Goal: Information Seeking & Learning: Find specific fact

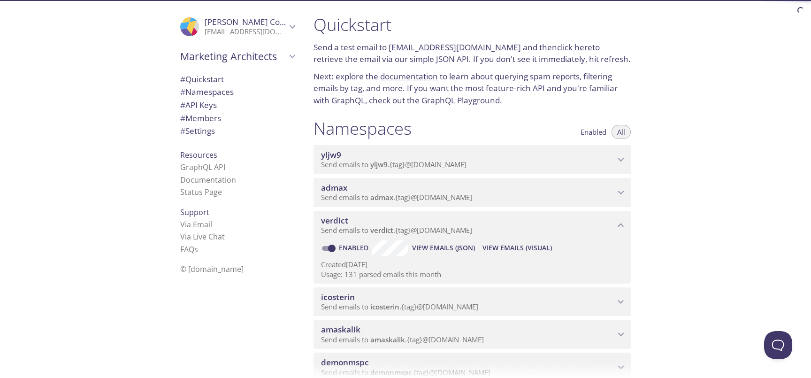
scroll to position [4, 0]
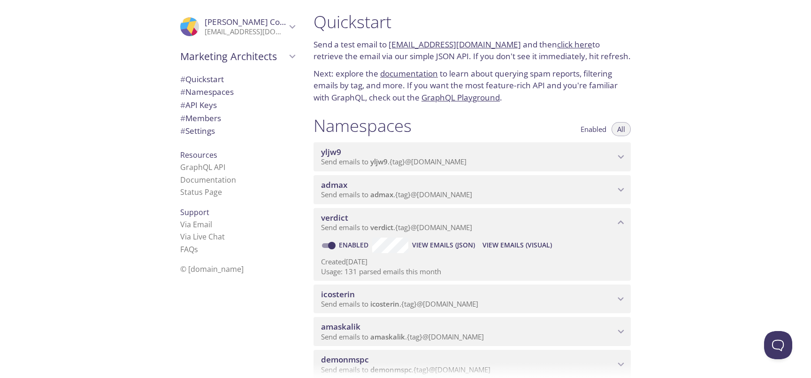
click at [520, 244] on span "View Emails (Visual)" at bounding box center [516, 244] width 69 height 11
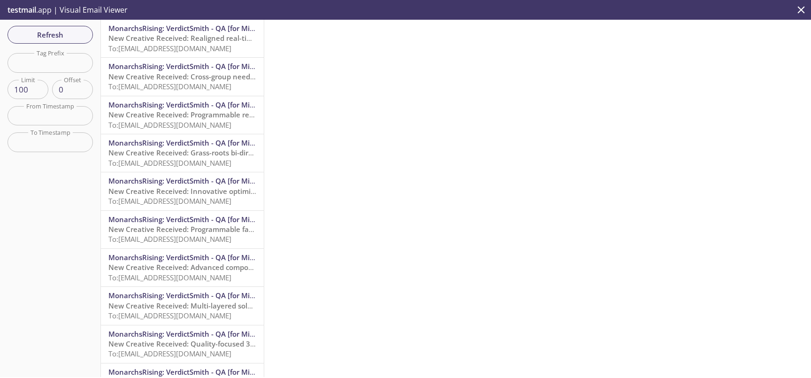
click at [191, 46] on span "To: verdict.e2e_test_notifications@inbox.testmail.app" at bounding box center [169, 48] width 123 height 9
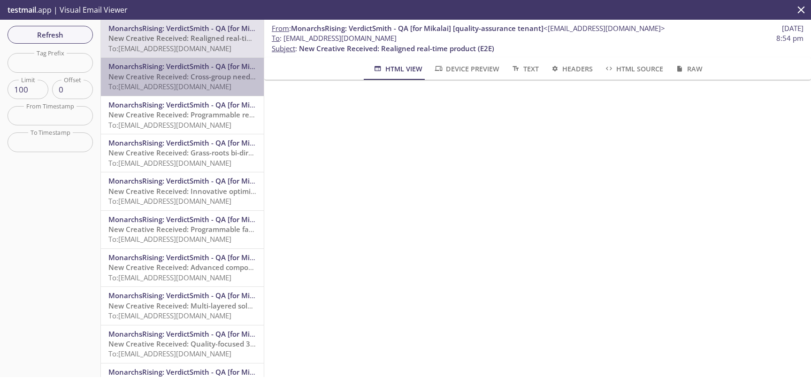
click at [190, 74] on span "New Creative Received: Cross-group needs-based installation (E2E)" at bounding box center [221, 76] width 226 height 9
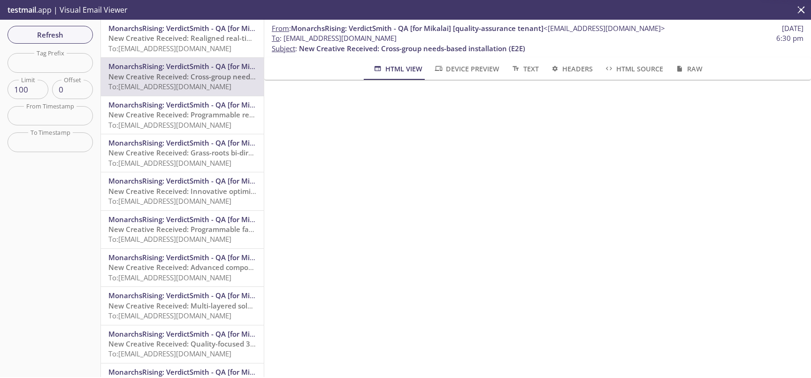
click at [199, 50] on span "To: verdict.e2e_test_notifications@inbox.testmail.app" at bounding box center [169, 48] width 123 height 9
click at [175, 45] on span "To: verdict.e2e_test_notifications@inbox.testmail.app" at bounding box center [169, 48] width 123 height 9
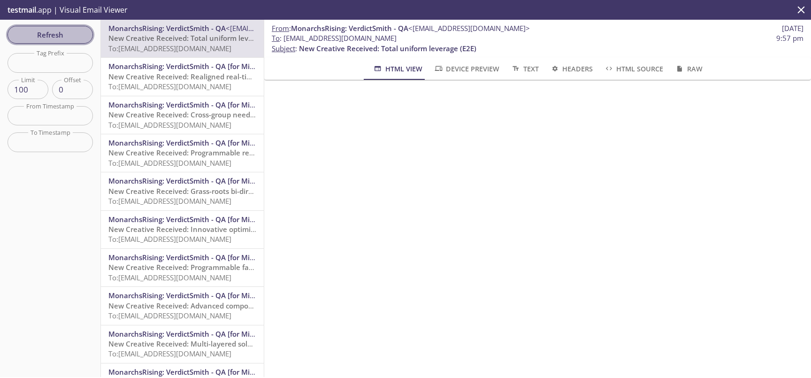
click at [62, 38] on span "Refresh" at bounding box center [50, 35] width 70 height 12
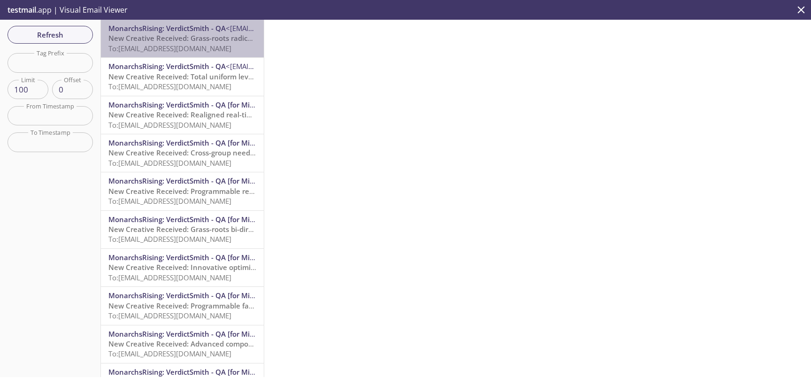
click at [190, 41] on span "New Creative Received: Grass-roots radical conglomeration (E2E)" at bounding box center [217, 37] width 219 height 9
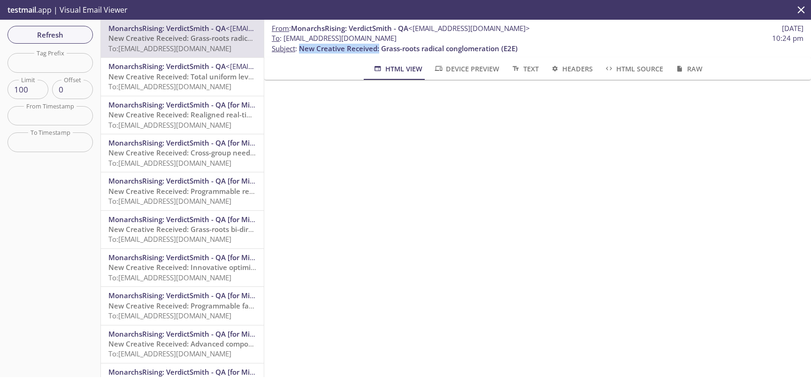
drag, startPoint x: 300, startPoint y: 47, endPoint x: 378, endPoint y: 48, distance: 78.4
click at [378, 48] on span "New Creative Received: Grass-roots radical conglomeration (E2E)" at bounding box center [408, 48] width 219 height 9
copy span "New Creative Received:"
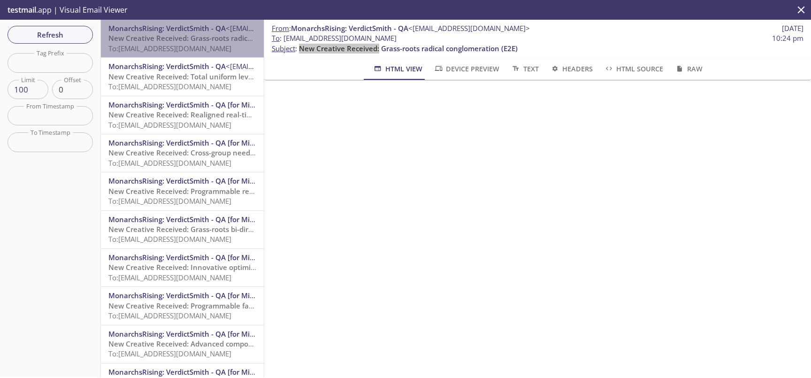
click at [201, 41] on span "New Creative Received: Grass-roots radical conglomeration (E2E)" at bounding box center [217, 37] width 219 height 9
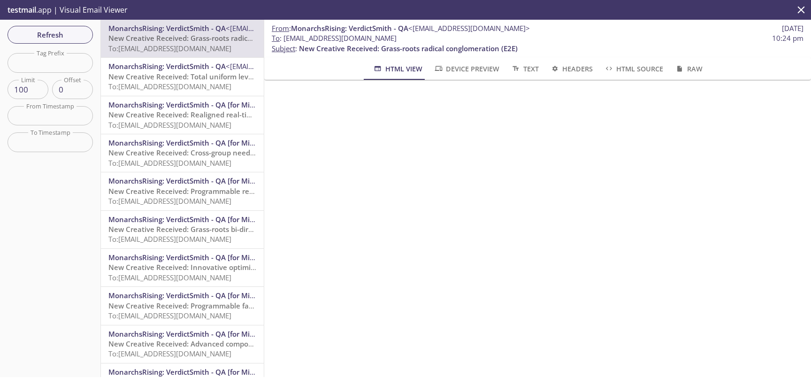
click at [55, 119] on input "text" at bounding box center [50, 115] width 85 height 19
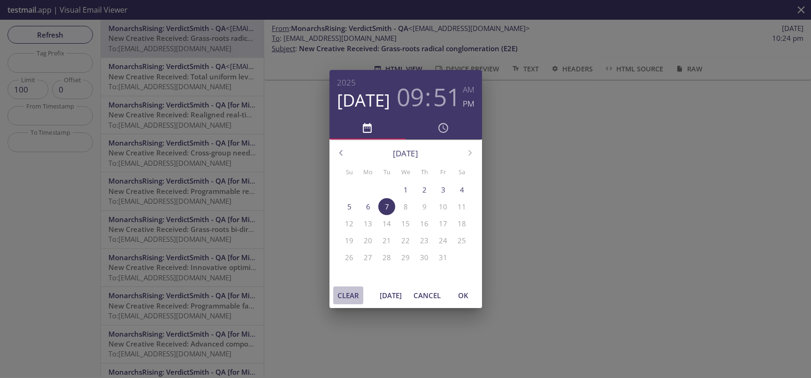
click at [353, 296] on span "Clear" at bounding box center [348, 295] width 23 height 12
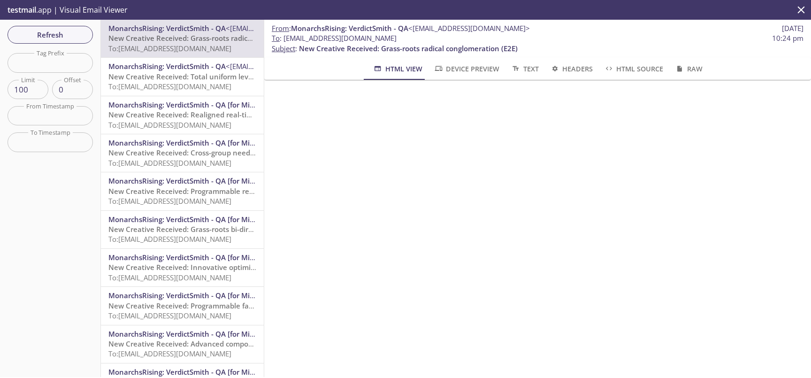
click at [39, 115] on input "text" at bounding box center [50, 115] width 85 height 19
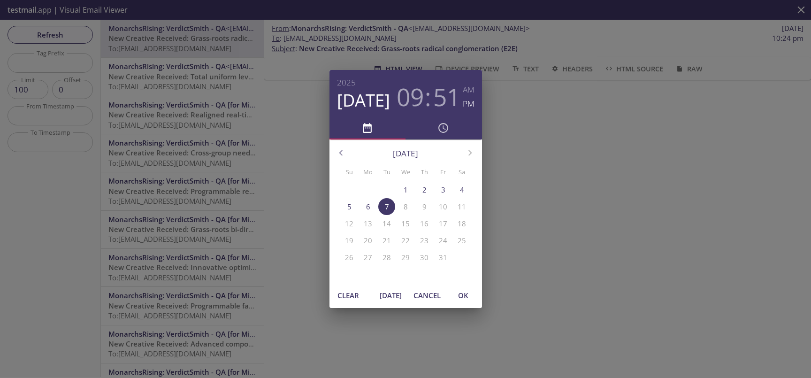
click at [463, 291] on span "OK" at bounding box center [463, 295] width 23 height 12
type input "7 Oct 25 9:51 pm"
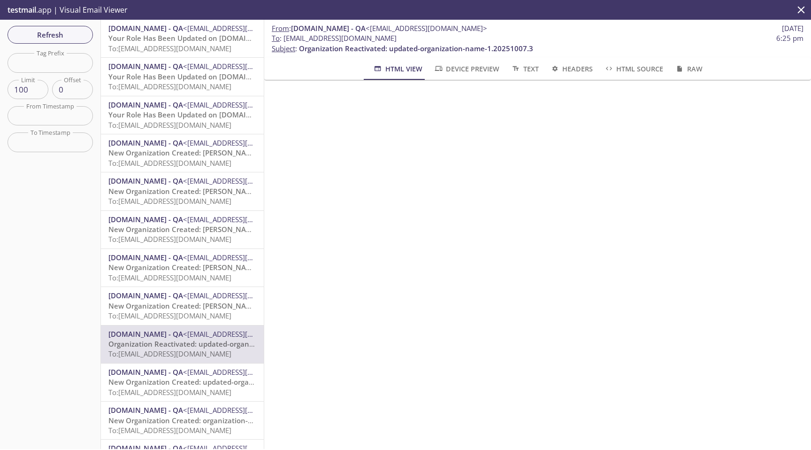
scroll to position [1102, 0]
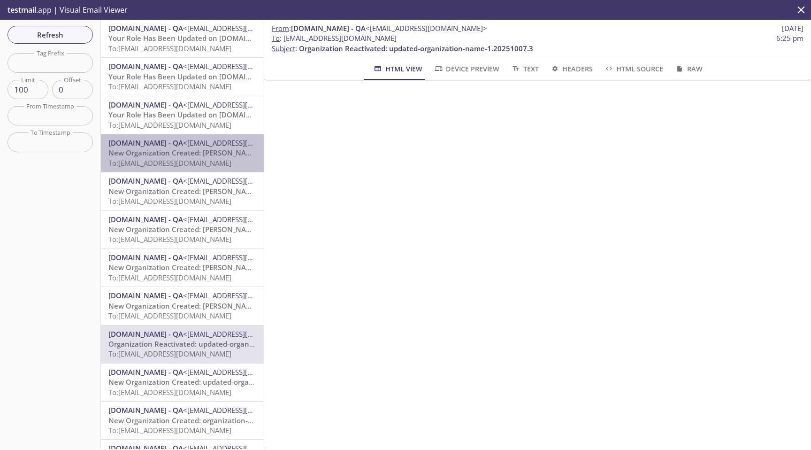
click at [198, 144] on span "<[EMAIL_ADDRESS][DOMAIN_NAME]>" at bounding box center [244, 142] width 122 height 9
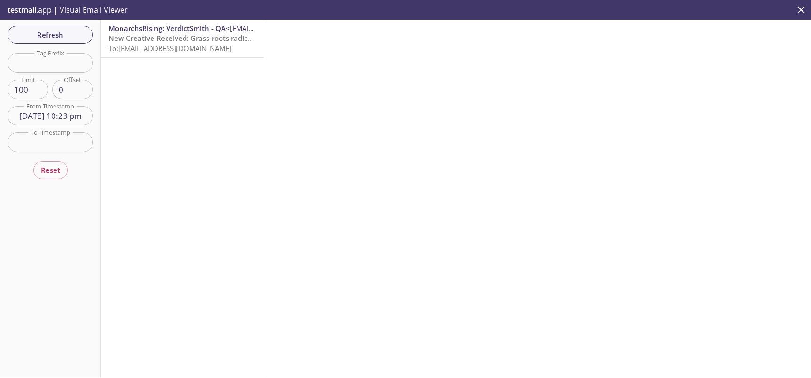
click at [180, 40] on span "New Creative Received: Grass-roots radical conglomeration (E2E)" at bounding box center [217, 37] width 219 height 9
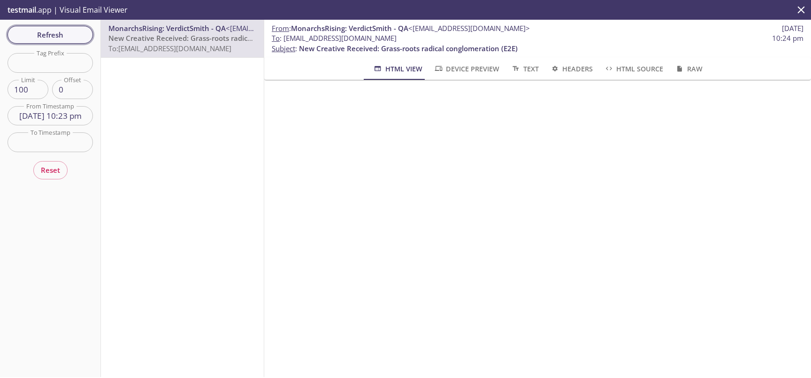
click at [49, 34] on span "Refresh" at bounding box center [50, 35] width 70 height 12
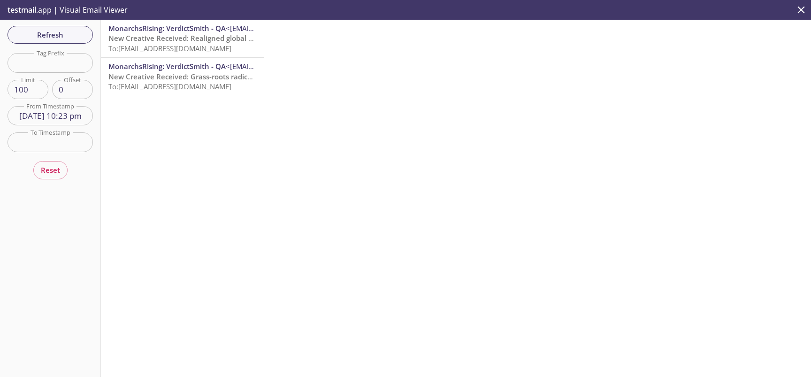
click at [178, 41] on span "New Creative Received: Realigned global moderator (E2E)" at bounding box center [205, 37] width 194 height 9
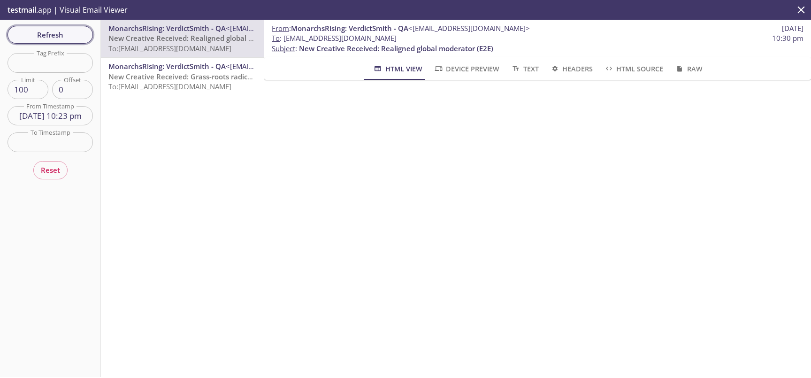
click at [30, 38] on span "Refresh" at bounding box center [50, 35] width 70 height 12
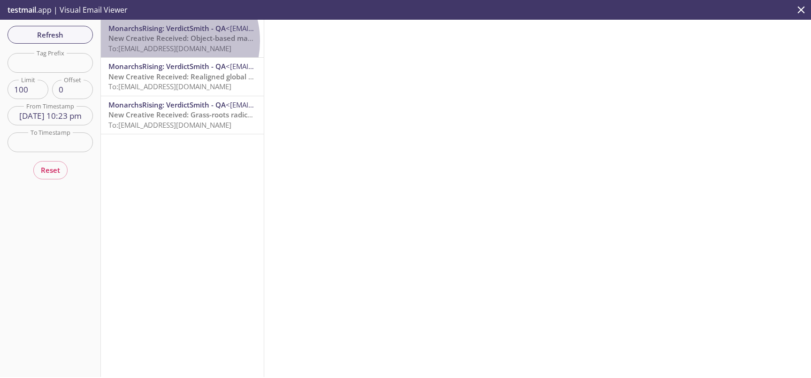
click at [169, 41] on span "New Creative Received: Object-based maximized frame (E2E)" at bounding box center [211, 37] width 206 height 9
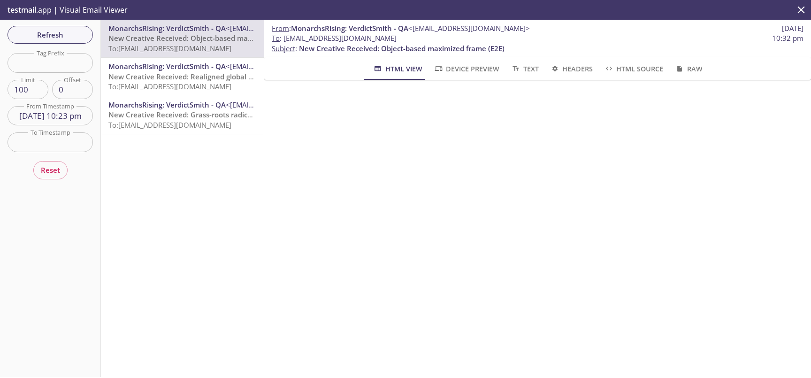
click at [626, 68] on span "HTML Source" at bounding box center [633, 69] width 59 height 12
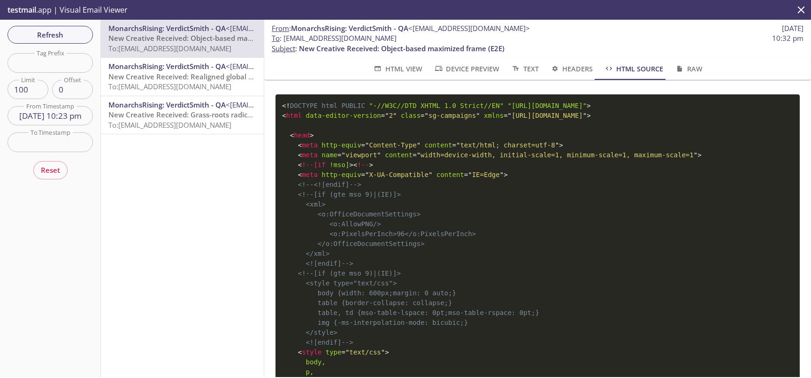
click at [354, 107] on span "PUBLIC" at bounding box center [353, 106] width 24 height 8
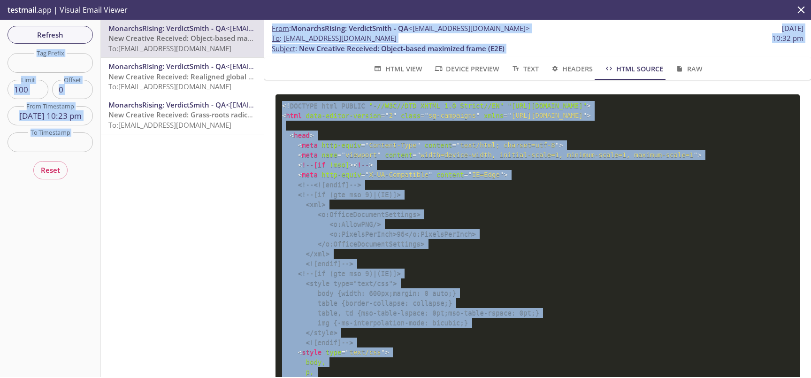
click at [337, 107] on span "<! DOCTYPE html PUBLIC "-//W3C//DTD XHTML 1.0 Strict//EN" "http://www.w3.org/TR…" at bounding box center [436, 106] width 309 height 8
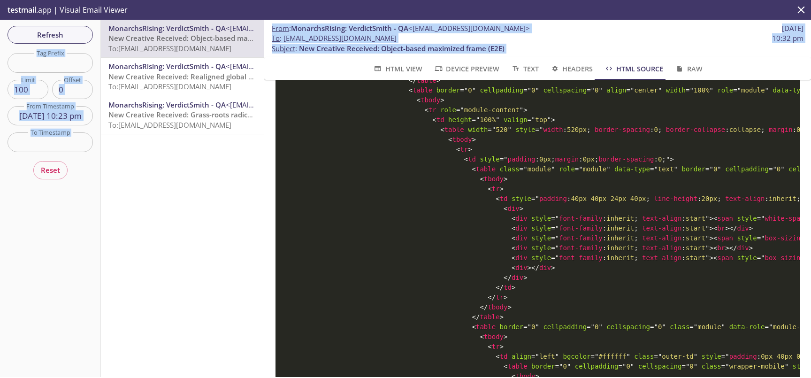
scroll to position [3367, 0]
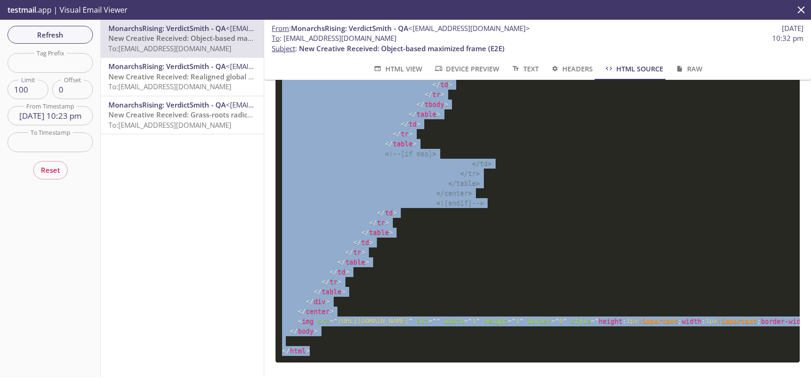
drag, startPoint x: 283, startPoint y: 108, endPoint x: 352, endPoint y: 337, distance: 238.8
copy code "<! DOCTYPE html PUBLIC "-//W3C//DTD XHTML 1.0 Strict//EN" "http://www.w3.org/TR…"
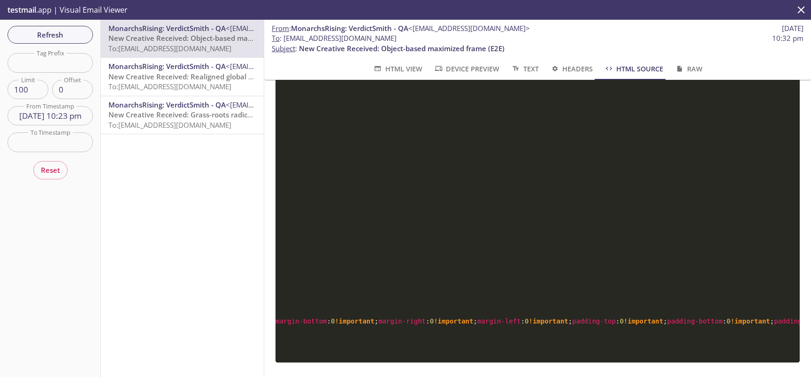
scroll to position [0, 735]
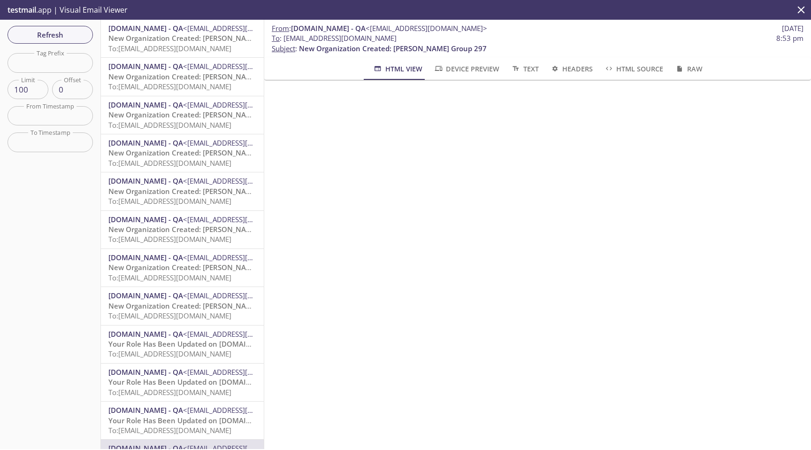
scroll to position [1102, 0]
click at [175, 127] on span "To: [EMAIL_ADDRESS][DOMAIN_NAME]" at bounding box center [169, 124] width 123 height 9
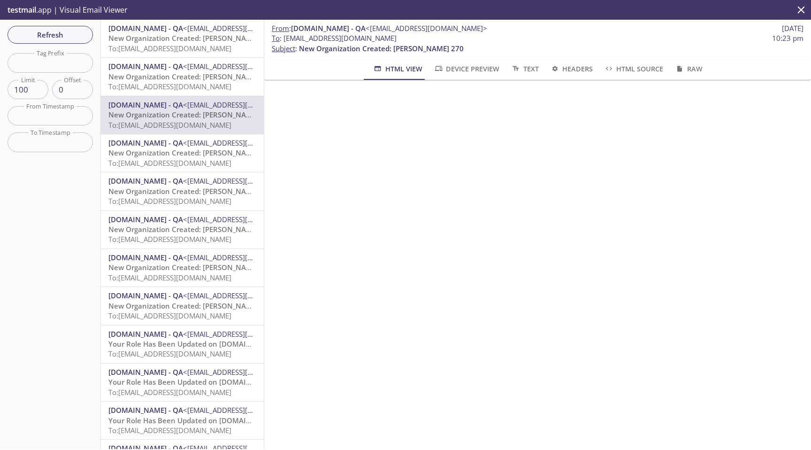
click at [625, 66] on span "HTML Source" at bounding box center [633, 69] width 59 height 12
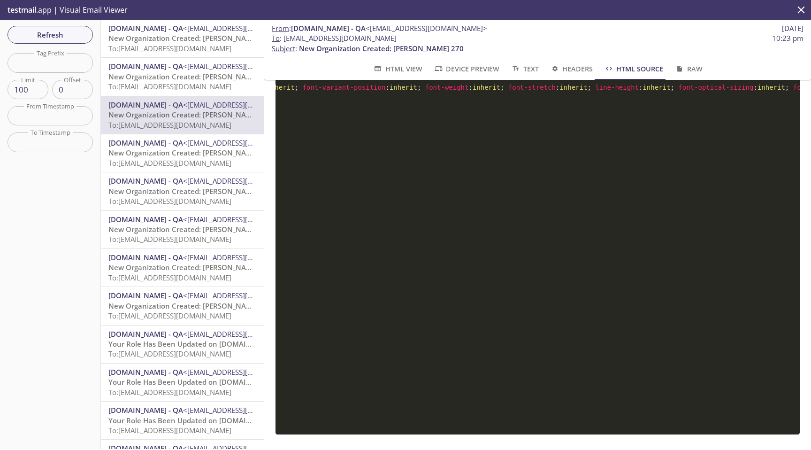
scroll to position [0, 1771]
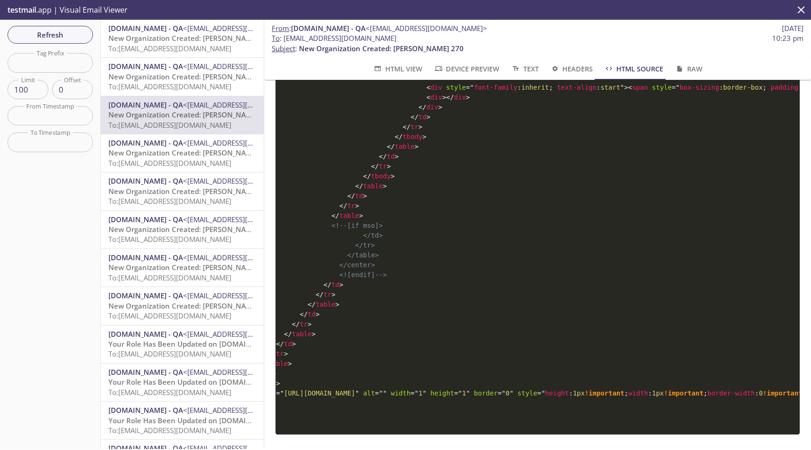
scroll to position [0, 0]
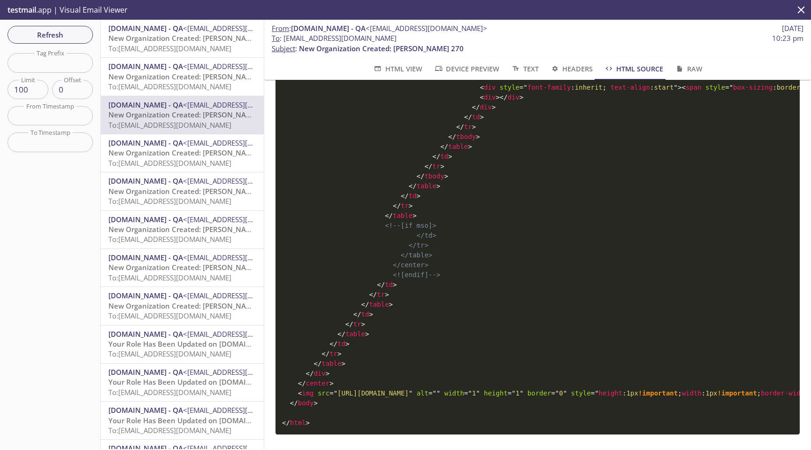
click at [337, 389] on span """ at bounding box center [336, 393] width 4 height 8
